Goal: Information Seeking & Learning: Find specific fact

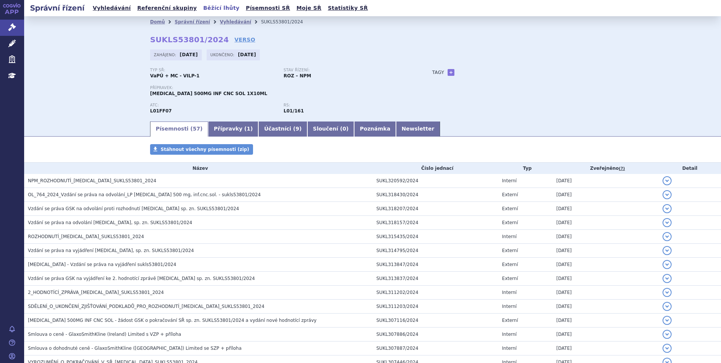
click at [201, 12] on link "Běžící lhůty" at bounding box center [221, 8] width 41 height 10
click at [201, 8] on link "Běžící lhůty" at bounding box center [221, 8] width 41 height 10
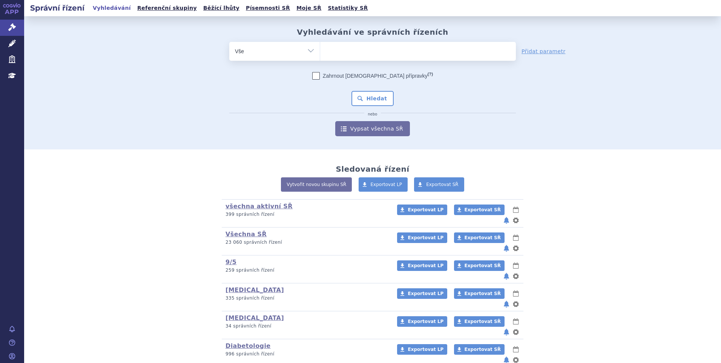
click at [329, 52] on ul at bounding box center [418, 50] width 196 height 16
click at [320, 52] on select at bounding box center [320, 50] width 0 height 19
click at [335, 50] on ul at bounding box center [418, 50] width 196 height 16
click at [320, 50] on select at bounding box center [320, 50] width 0 height 19
click at [337, 51] on ul at bounding box center [418, 50] width 196 height 16
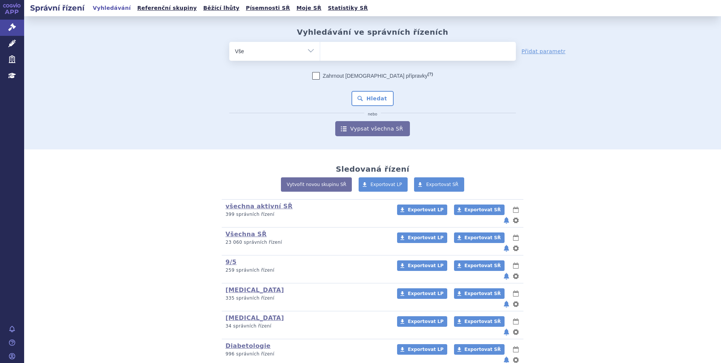
click at [320, 51] on select at bounding box center [320, 50] width 0 height 19
click at [350, 51] on ul at bounding box center [418, 50] width 196 height 16
click at [320, 51] on select at bounding box center [320, 50] width 0 height 19
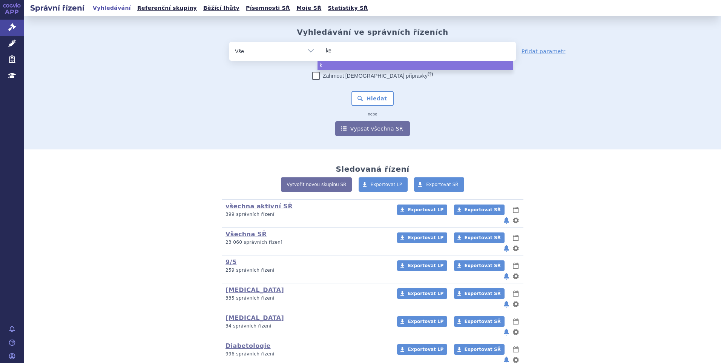
type input "key"
type input "keytru"
type input "keytruda"
select select "keytruda"
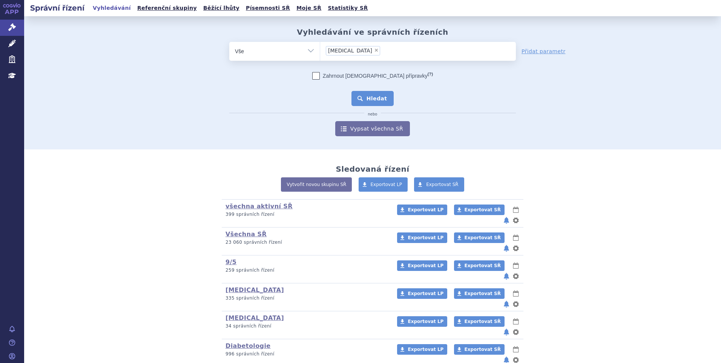
click at [375, 100] on button "Hledat" at bounding box center [373, 98] width 43 height 15
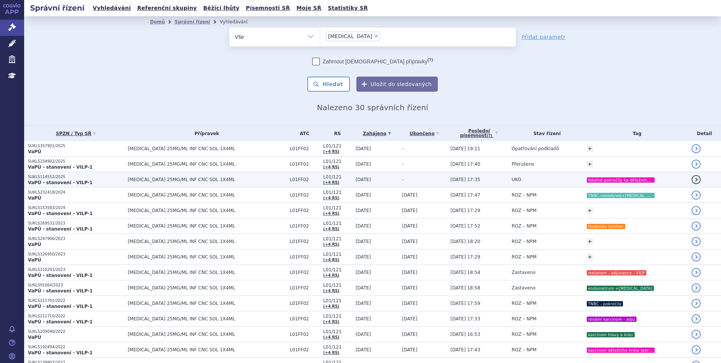
click at [42, 178] on p "SUKLS114552/2025" at bounding box center [76, 176] width 96 height 5
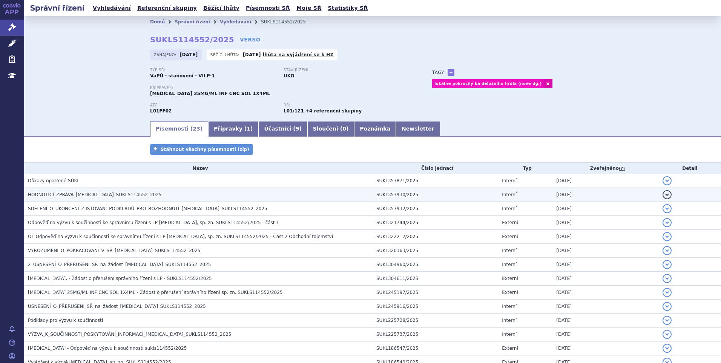
drag, startPoint x: 0, startPoint y: 0, endPoint x: 72, endPoint y: 193, distance: 206.0
click at [72, 193] on span "HODNOTÍCÍ_ZPRÁVA_KEYTRUDA_SUKLS114552_2025" at bounding box center [95, 194] width 134 height 5
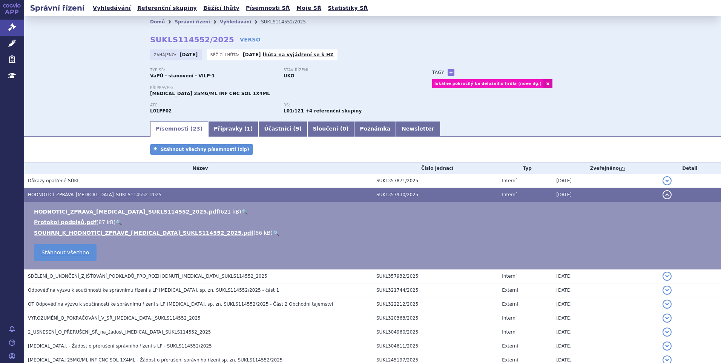
drag, startPoint x: 71, startPoint y: 207, endPoint x: 73, endPoint y: 210, distance: 4.1
click at [71, 207] on td "HODNOTÍCÍ_ZPRÁVA_KEYTRUDA_SUKLS114552_2025.pdf ( 621 kB ) 🔍 Protokol podpisů.pd…" at bounding box center [372, 236] width 697 height 68
click at [73, 210] on link "HODNOTÍCÍ_ZPRÁVA_KEYTRUDA_SUKLS114552_2025.pdf" at bounding box center [126, 212] width 185 height 6
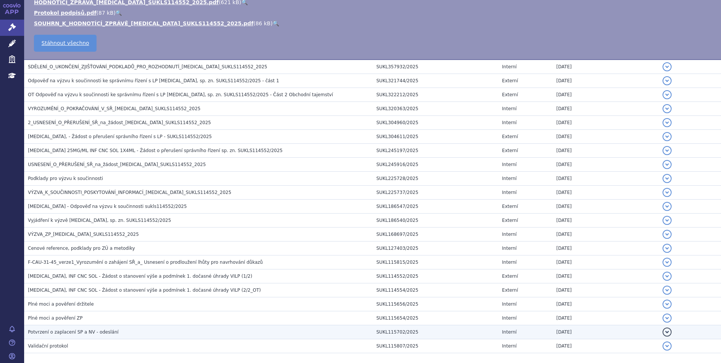
scroll to position [245, 0]
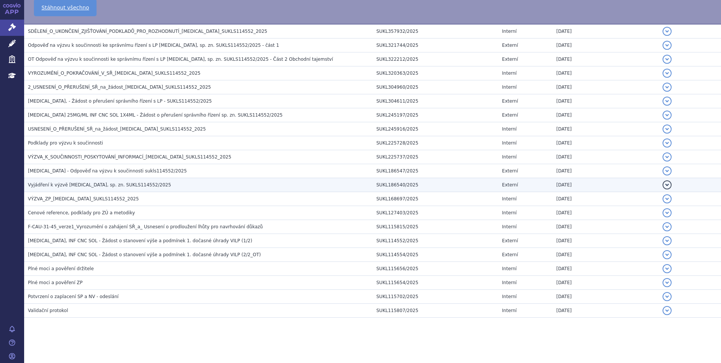
click at [88, 184] on span "Vyjádření k výzvě KEYTRUDA, sp. zn. SUKLS114552/2025" at bounding box center [99, 184] width 143 height 5
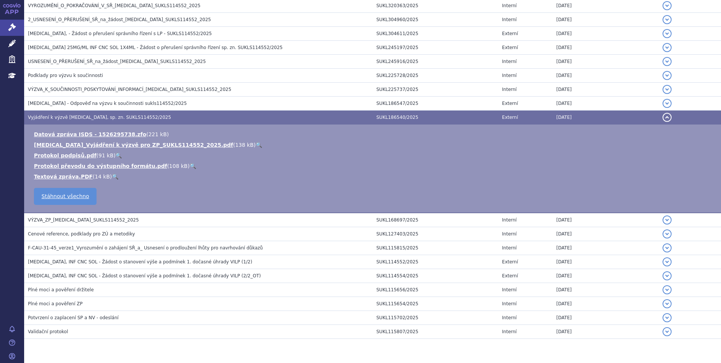
scroll to position [178, 0]
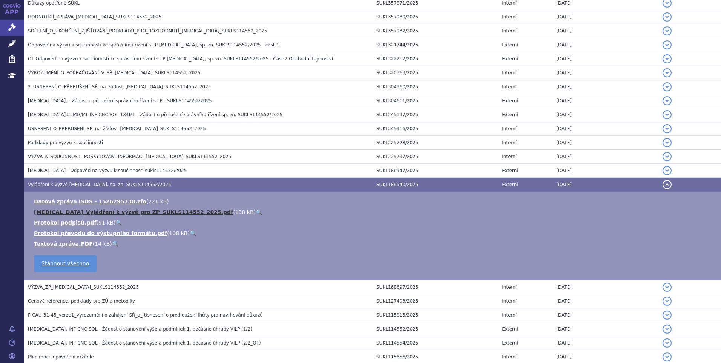
click at [120, 215] on link "KEYTRUDA_Vyjádření k výzvě pro ZP_SUKLS114552_2025.pdf" at bounding box center [133, 212] width 199 height 6
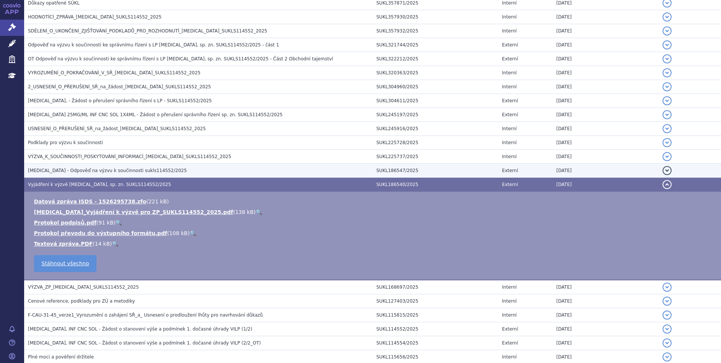
click at [72, 172] on span "KEYTRUDA - Odpověď na výzvu k součinnosti sukls114552/2025" at bounding box center [107, 170] width 159 height 5
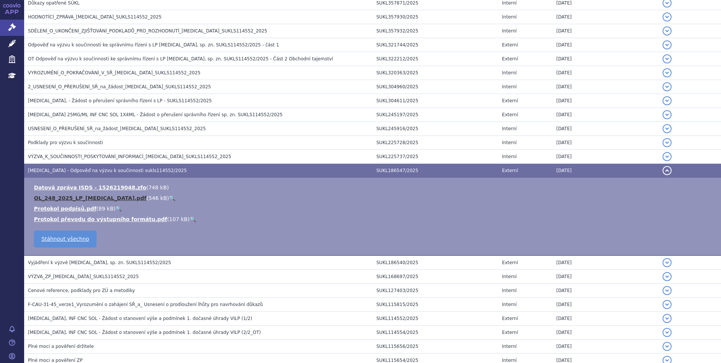
click at [67, 200] on link "OL_248_2025_LP_KEYTRUDA.pdf" at bounding box center [90, 198] width 112 height 6
